Goal: Transaction & Acquisition: Book appointment/travel/reservation

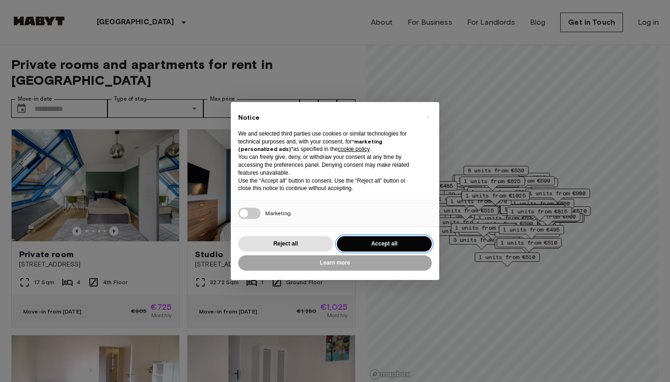
click at [383, 242] on button "Accept all" at bounding box center [384, 243] width 95 height 15
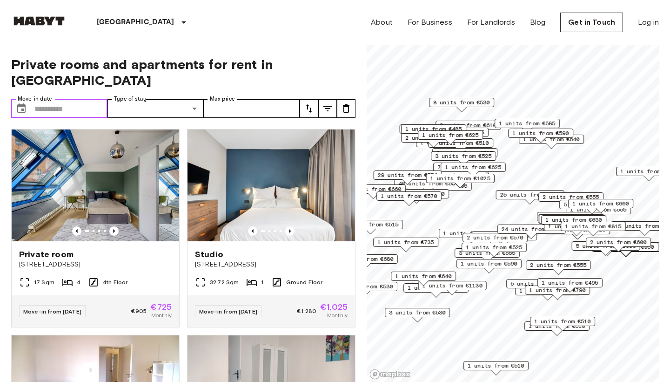
click at [90, 99] on input "Move-in date" at bounding box center [70, 108] width 73 height 19
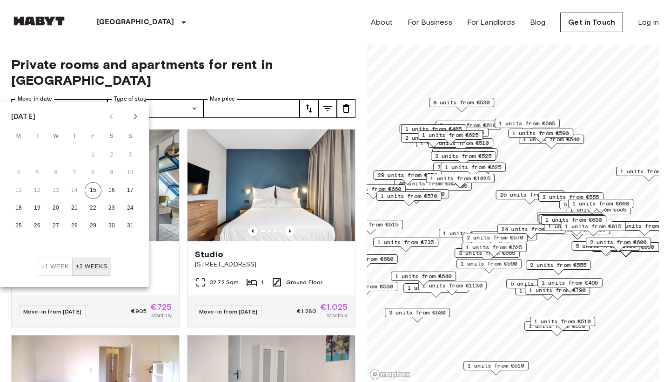
click at [137, 116] on icon "Next month" at bounding box center [135, 117] width 3 height 6
click at [18, 155] on button "1" at bounding box center [18, 155] width 17 height 17
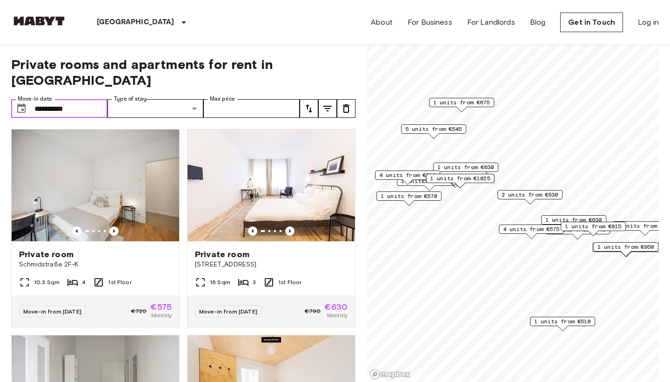
type input "**********"
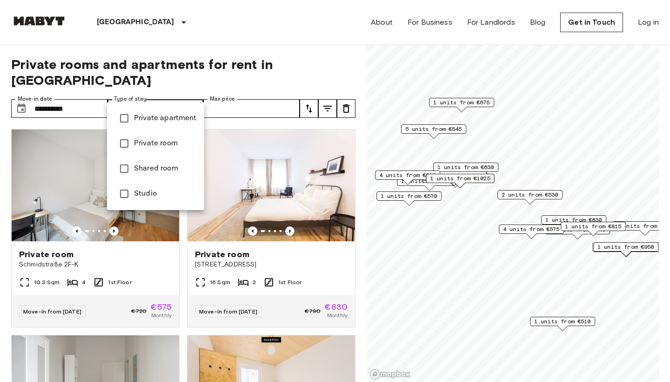
click at [151, 187] on li "Studio" at bounding box center [155, 193] width 97 height 25
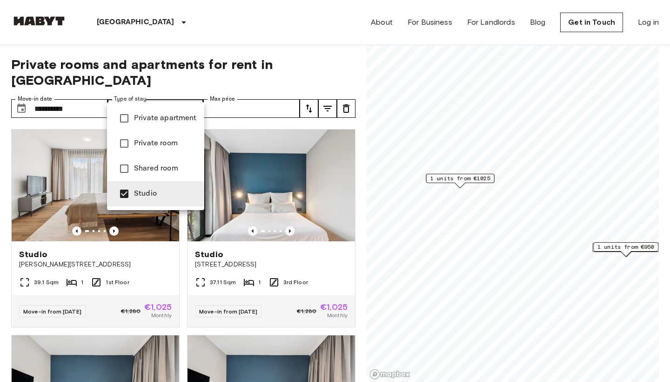
type input "******"
click at [248, 92] on div at bounding box center [335, 191] width 670 height 382
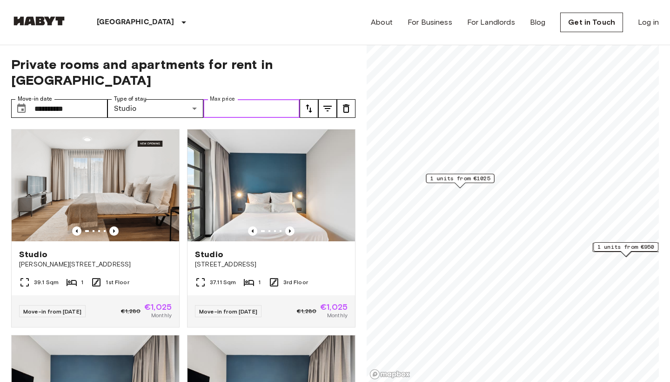
click at [263, 99] on input "Max price" at bounding box center [251, 108] width 96 height 19
type input "***"
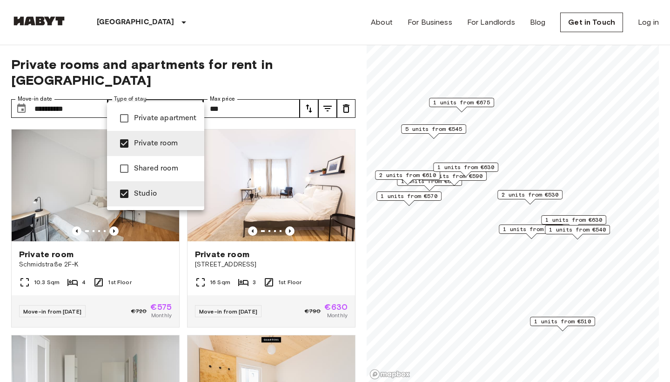
click at [109, 257] on div at bounding box center [335, 191] width 670 height 382
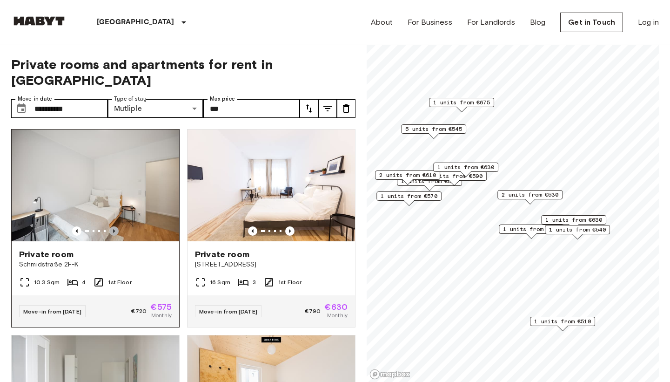
click at [115, 226] on icon "Previous image" at bounding box center [113, 230] width 9 height 9
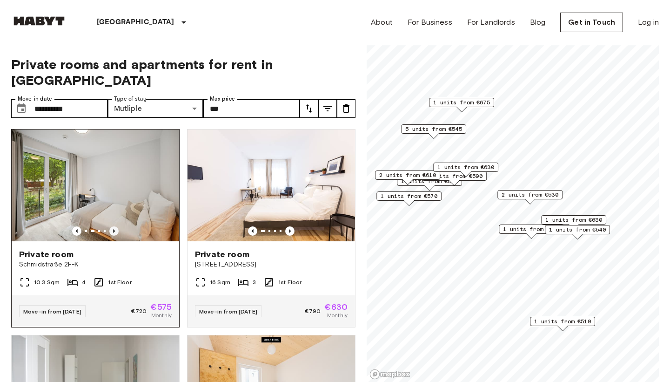
click at [115, 226] on icon "Previous image" at bounding box center [113, 230] width 9 height 9
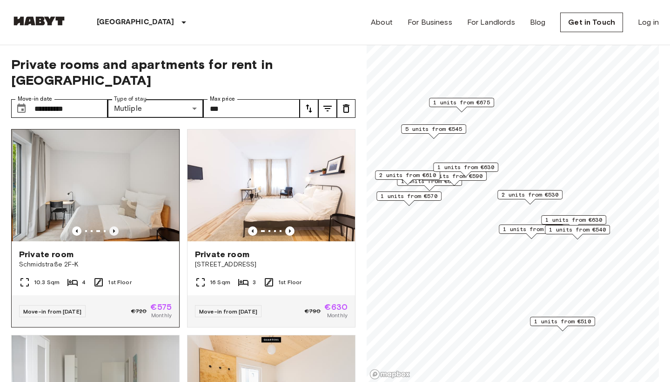
click at [115, 226] on icon "Previous image" at bounding box center [113, 230] width 9 height 9
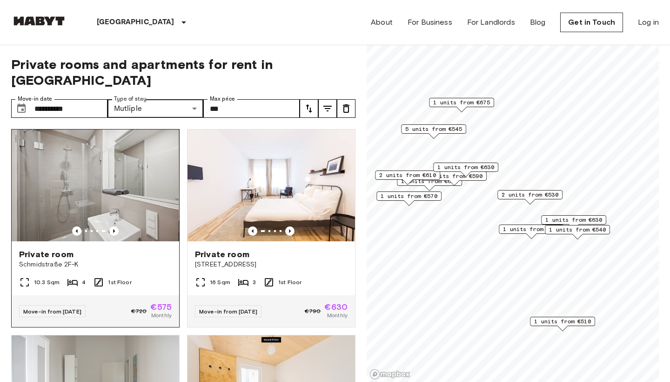
click at [120, 185] on img at bounding box center [95, 185] width 168 height 112
click at [55, 249] on span "Private room" at bounding box center [46, 254] width 54 height 11
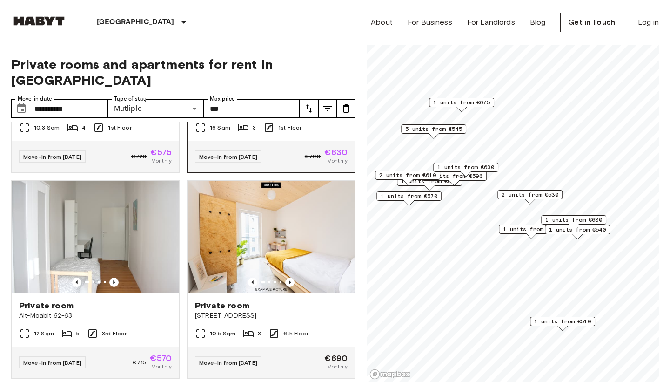
scroll to position [159, 0]
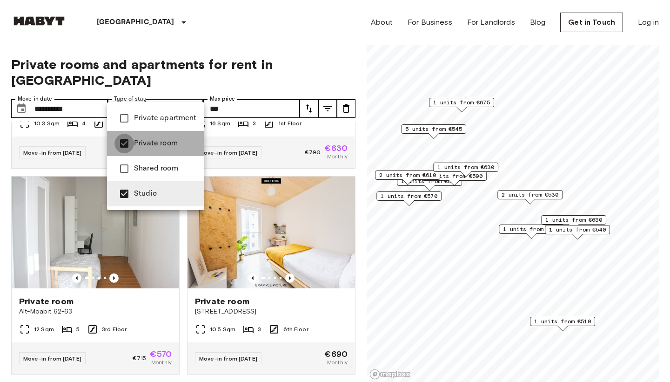
type input "******"
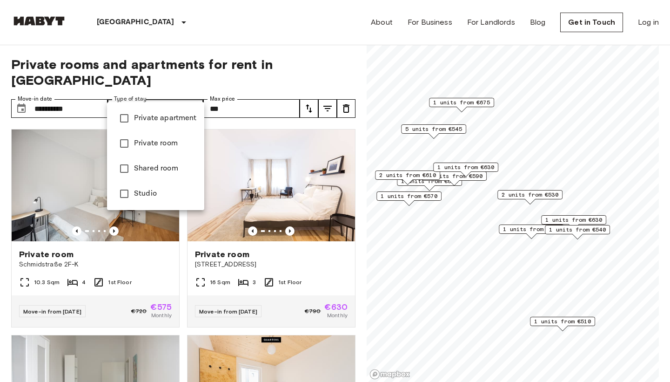
type input "**********"
click at [347, 252] on div at bounding box center [335, 191] width 670 height 382
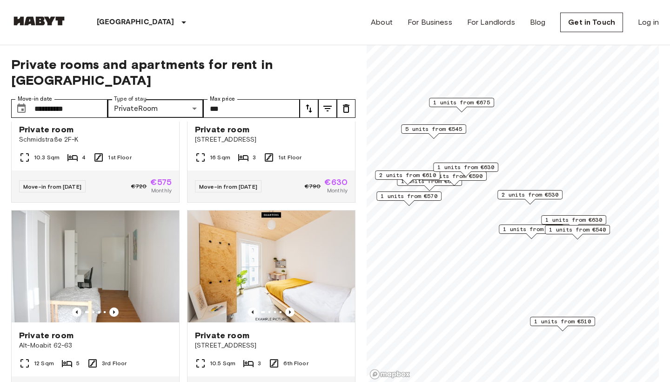
scroll to position [244, 0]
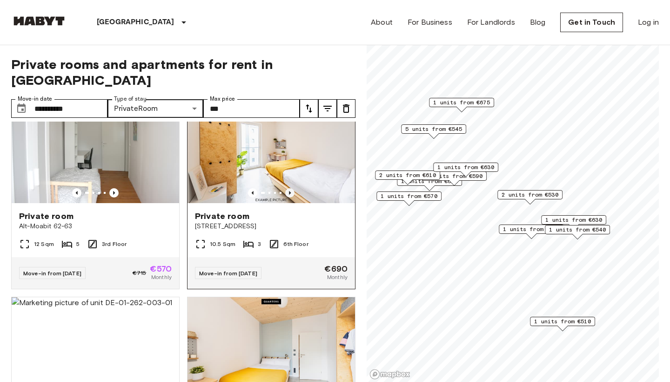
click at [290, 191] on icon "Previous image" at bounding box center [290, 193] width 2 height 4
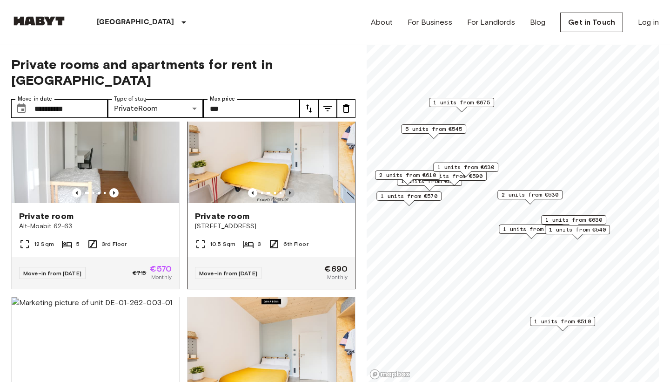
click at [290, 191] on icon "Previous image" at bounding box center [290, 193] width 2 height 4
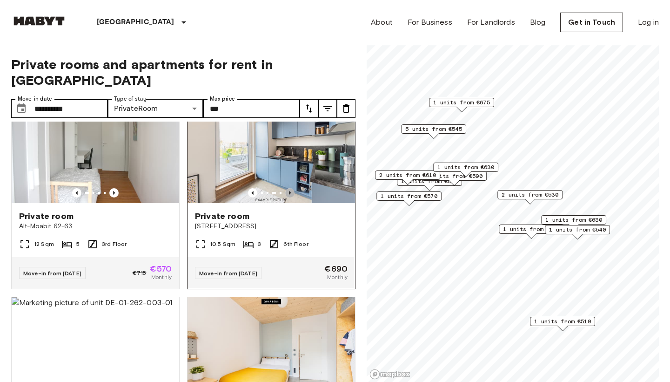
click at [290, 191] on icon "Previous image" at bounding box center [290, 193] width 2 height 4
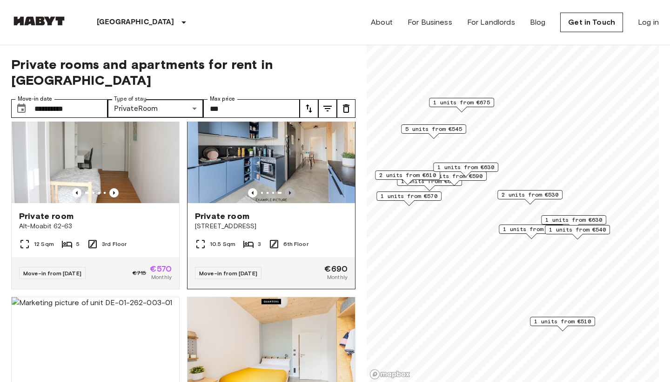
click at [290, 191] on icon "Previous image" at bounding box center [290, 193] width 2 height 4
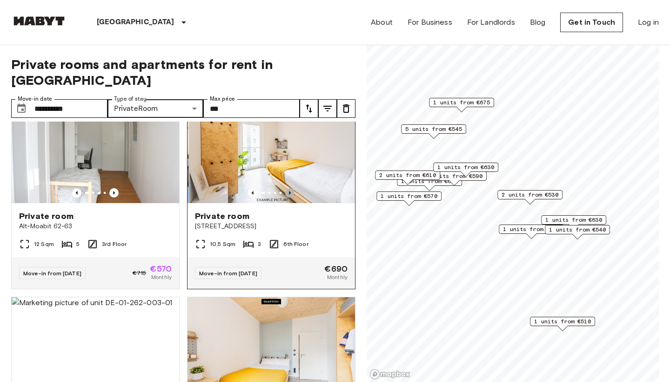
click at [290, 191] on icon "Previous image" at bounding box center [290, 193] width 2 height 4
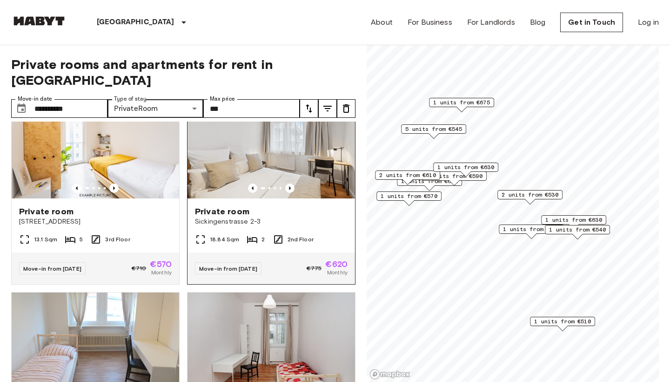
scroll to position [1193, 0]
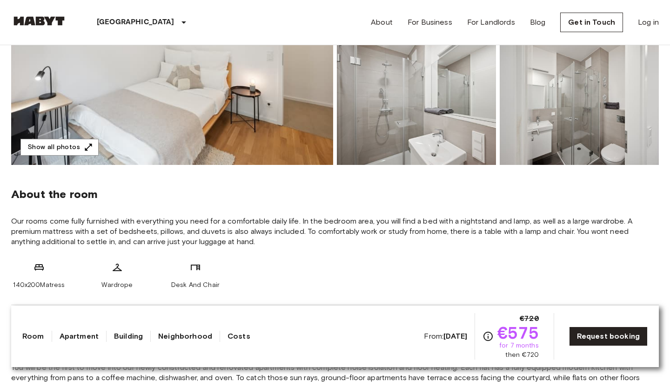
scroll to position [213, 0]
click at [362, 84] on img at bounding box center [416, 104] width 159 height 122
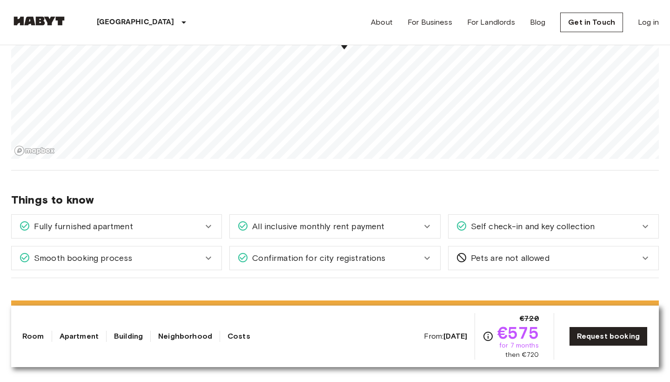
scroll to position [1095, 0]
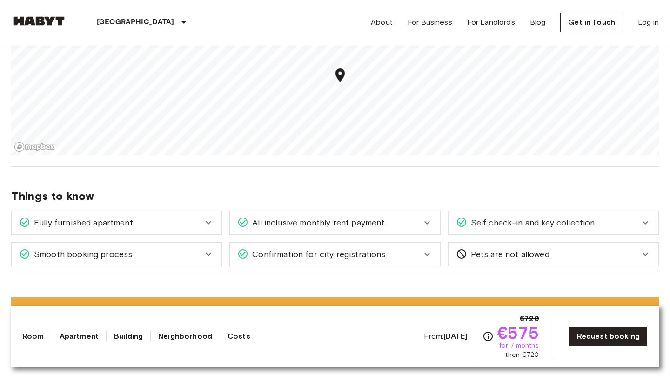
click at [420, 223] on div "All inclusive monthly rent payment" at bounding box center [329, 222] width 184 height 12
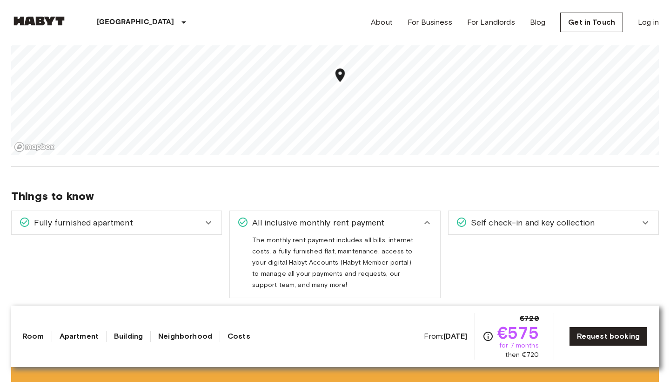
click at [427, 222] on icon at bounding box center [427, 222] width 6 height 3
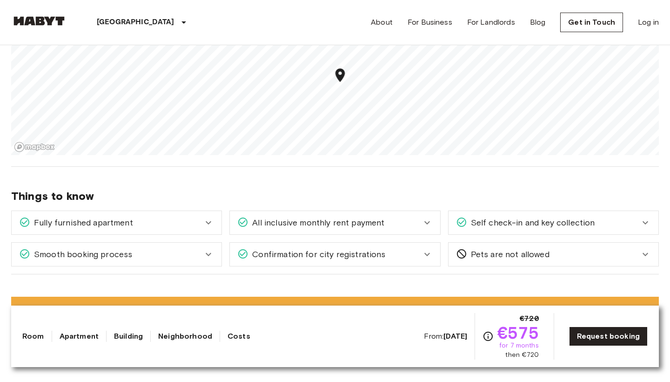
click at [423, 248] on div "Confirmation for city registrations" at bounding box center [335, 253] width 210 height 23
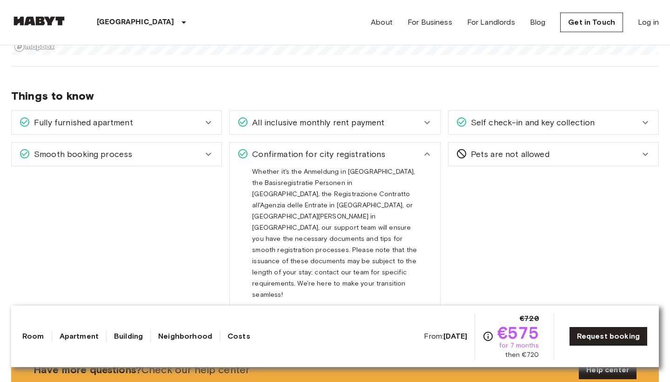
scroll to position [1198, 0]
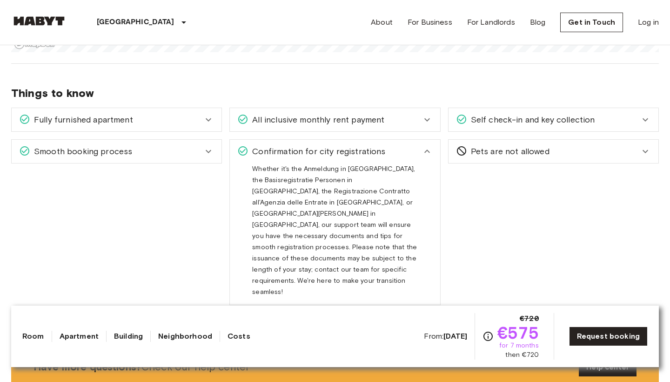
click at [418, 149] on div "Confirmation for city registrations" at bounding box center [329, 151] width 184 height 12
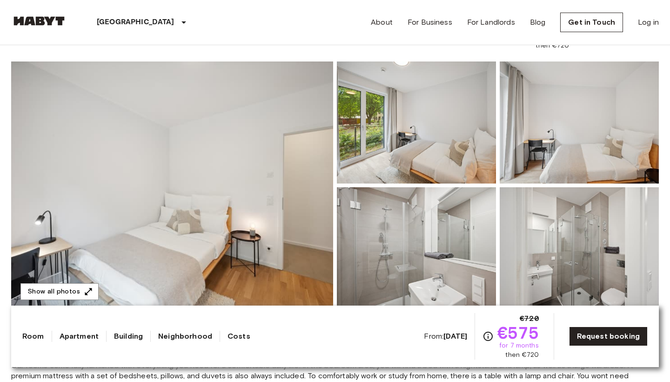
scroll to position [68, 0]
click at [260, 163] on img at bounding box center [172, 185] width 322 height 248
